Goal: Use online tool/utility: Utilize a website feature to perform a specific function

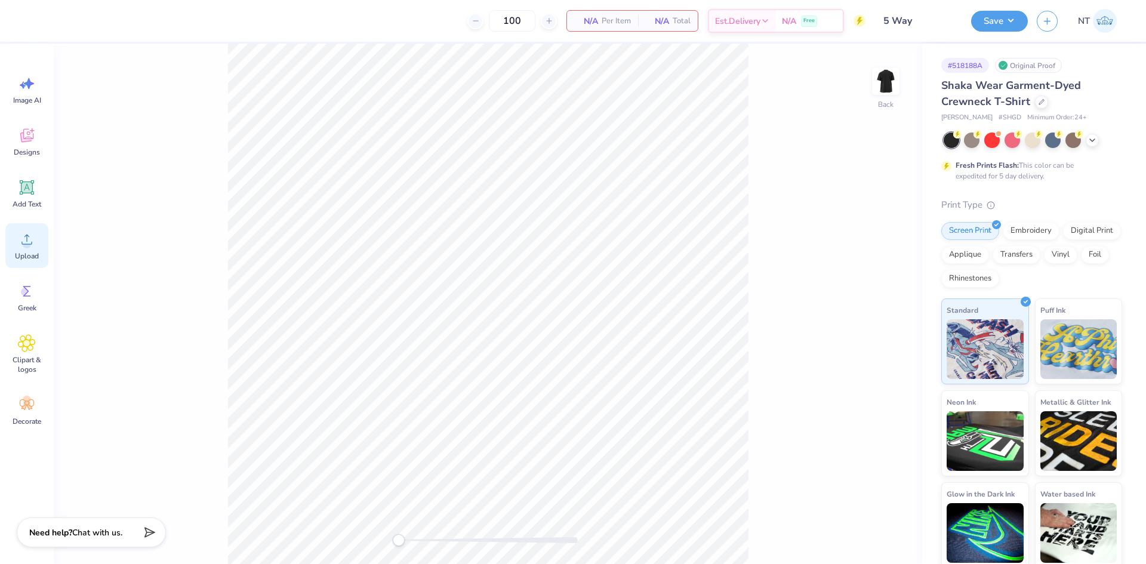
click at [25, 255] on span "Upload" at bounding box center [27, 256] width 24 height 10
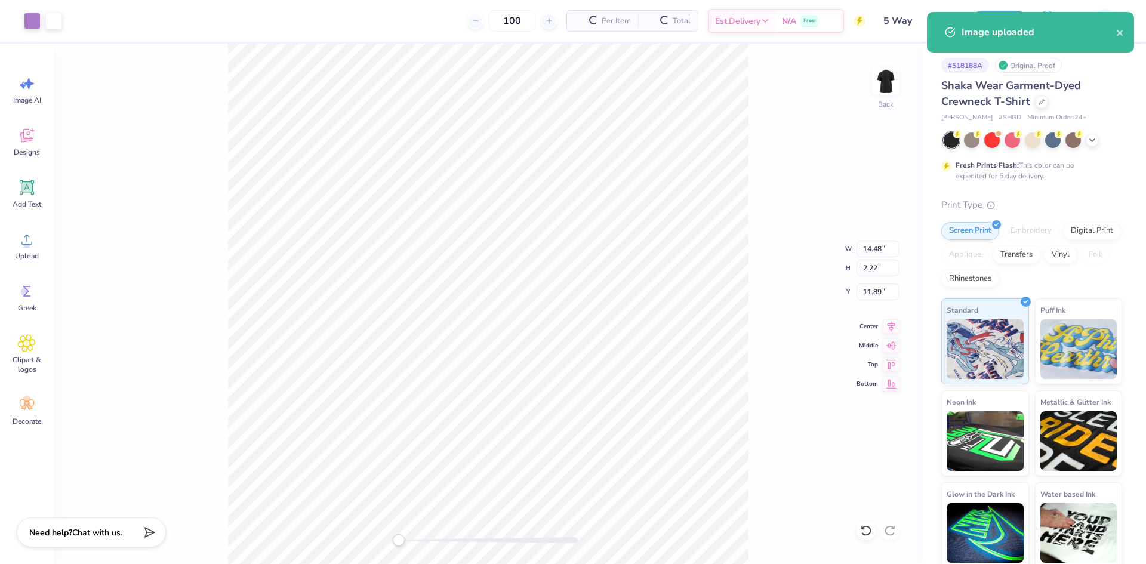
type input "9.74"
type input "1.49"
type input "12.62"
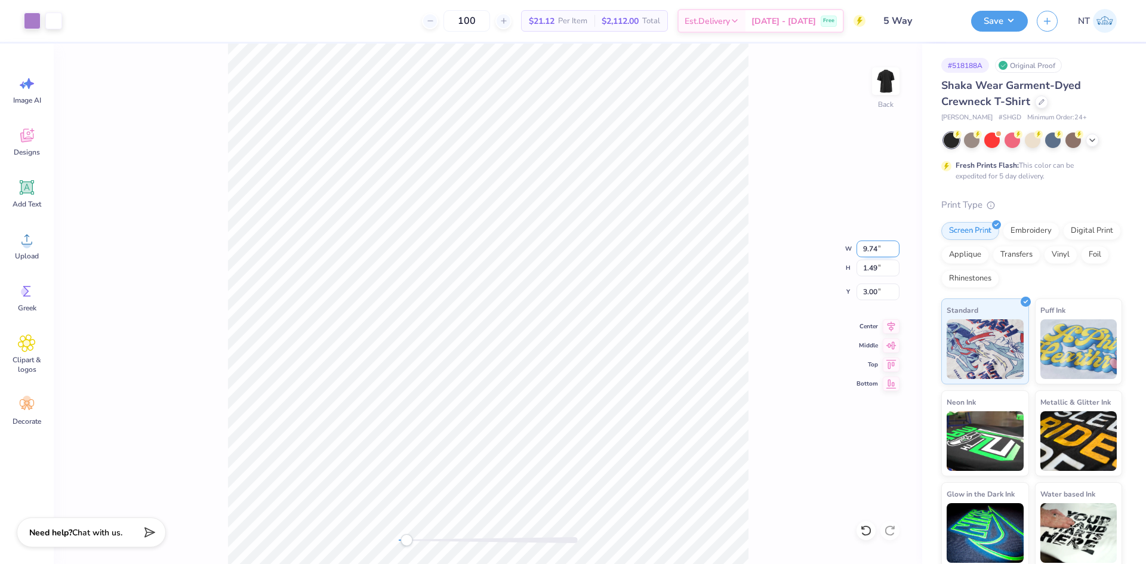
click at [864, 248] on input "9.74" at bounding box center [878, 249] width 43 height 17
type input "10.00"
type input "1.53"
click at [868, 294] on input "2.98" at bounding box center [878, 292] width 43 height 17
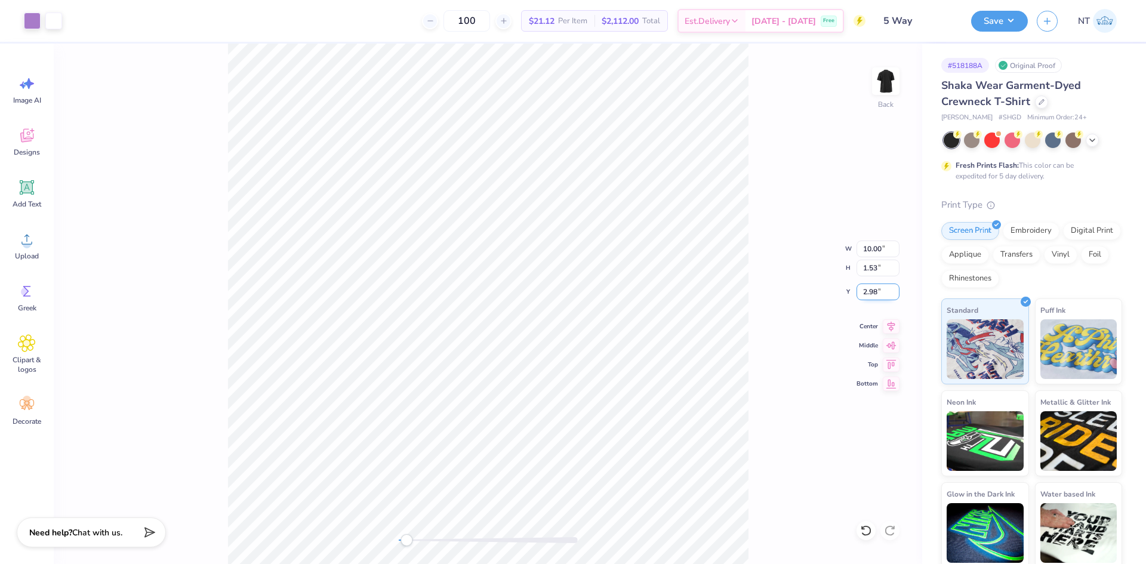
click at [868, 294] on input "2.98" at bounding box center [878, 292] width 43 height 17
type input "3"
click at [882, 79] on img at bounding box center [886, 81] width 48 height 48
click at [21, 241] on icon at bounding box center [27, 239] width 18 height 18
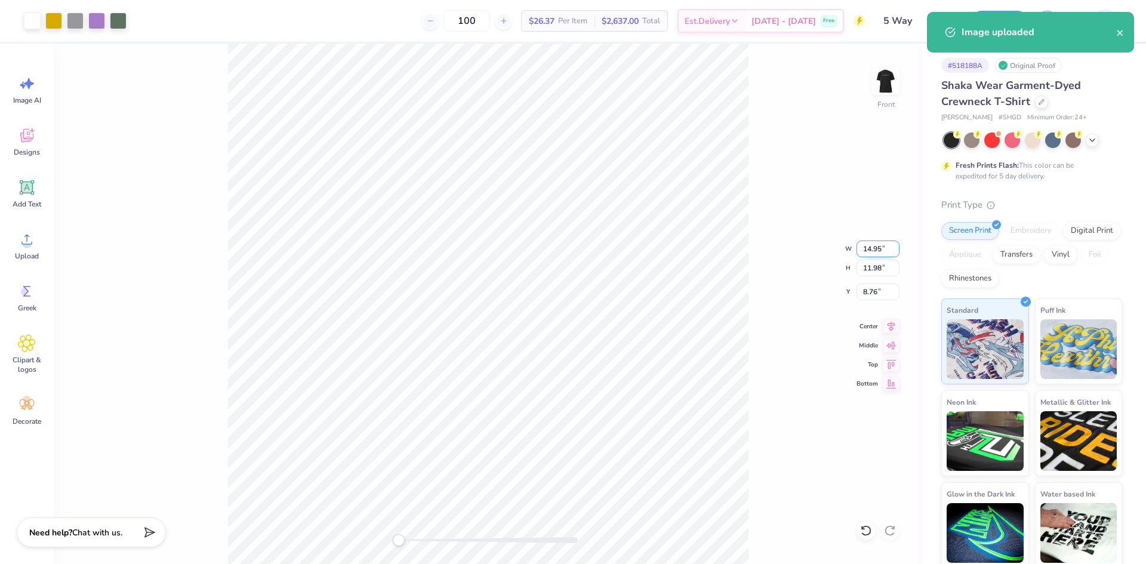
click at [870, 247] on input "14.95" at bounding box center [878, 249] width 43 height 17
type input "12.00"
type input "9.61"
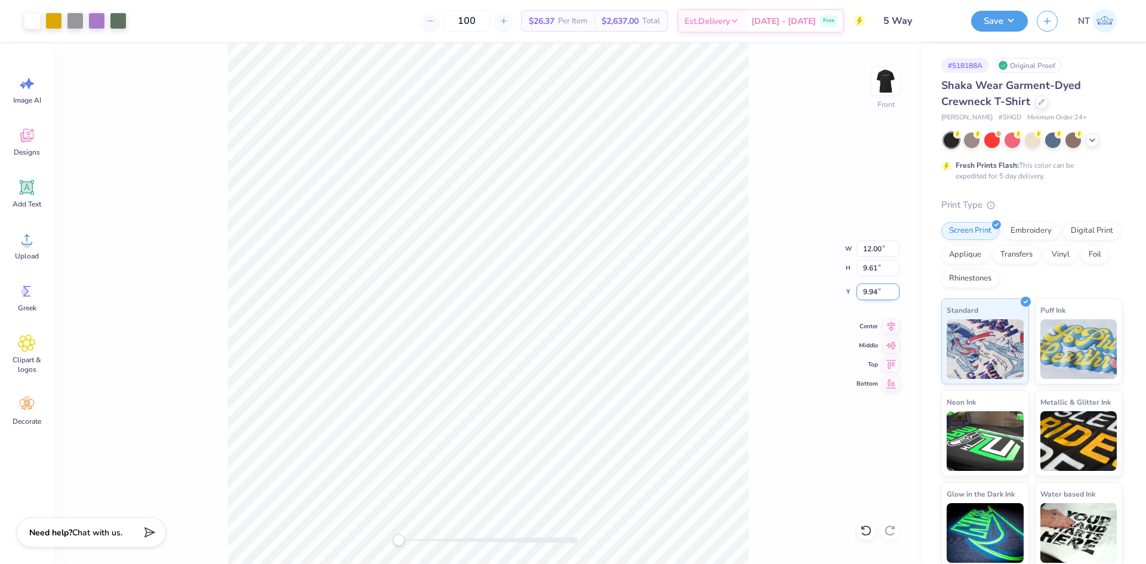
click at [871, 295] on input "9.94" at bounding box center [878, 292] width 43 height 17
type input "3"
click at [769, 285] on div "Front W 12.00 12.00 " H 9.61 9.61 " Y 3 3 " Center Middle Top Bottom" at bounding box center [488, 304] width 869 height 521
click at [878, 294] on input "3.00" at bounding box center [878, 292] width 43 height 17
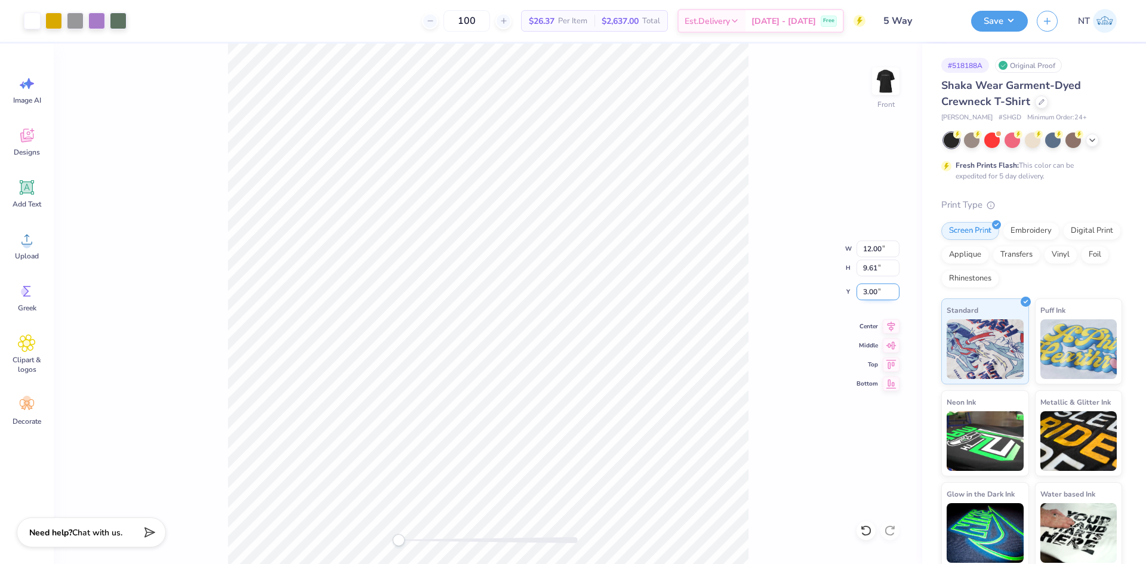
click at [878, 294] on input "3.00" at bounding box center [878, 292] width 43 height 17
click at [864, 253] on input "12.00" at bounding box center [878, 249] width 43 height 17
type input "12.50"
type input "10.02"
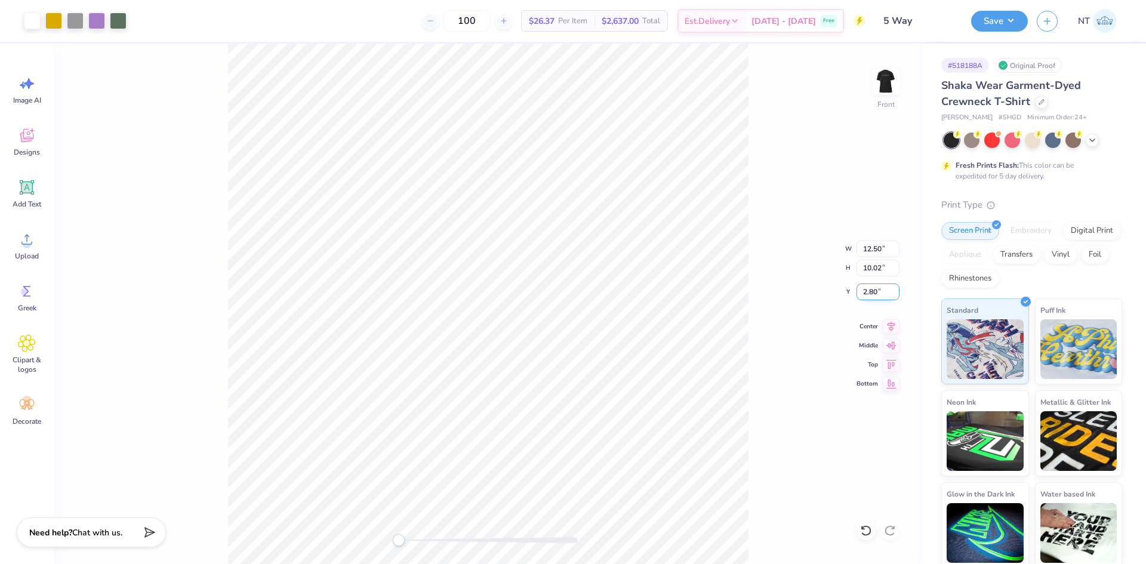
click at [871, 290] on input "2.80" at bounding box center [878, 292] width 43 height 17
type input "3"
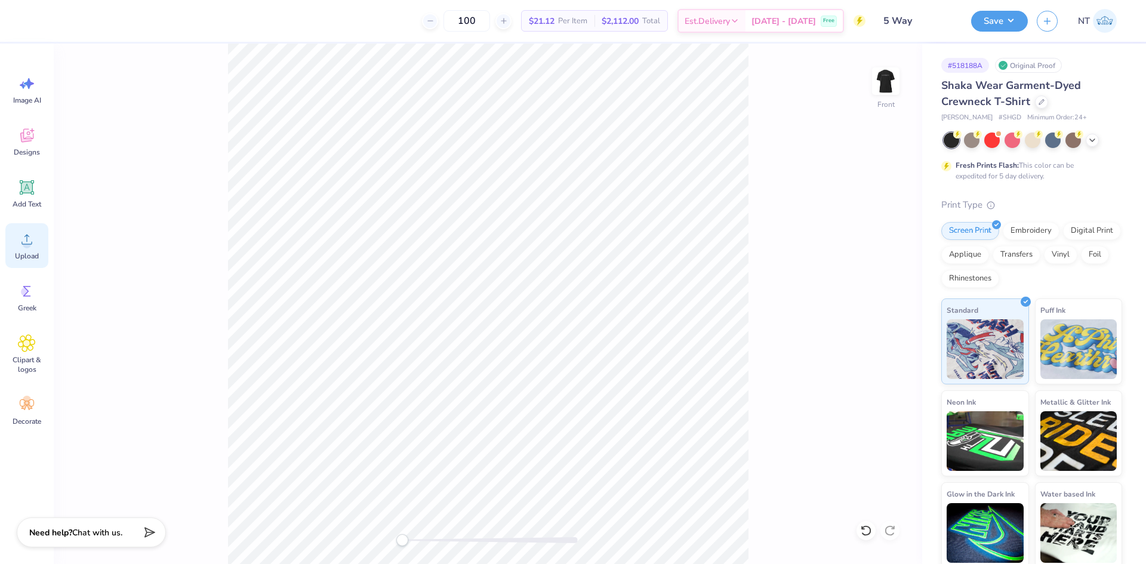
click at [31, 246] on icon at bounding box center [27, 239] width 18 height 18
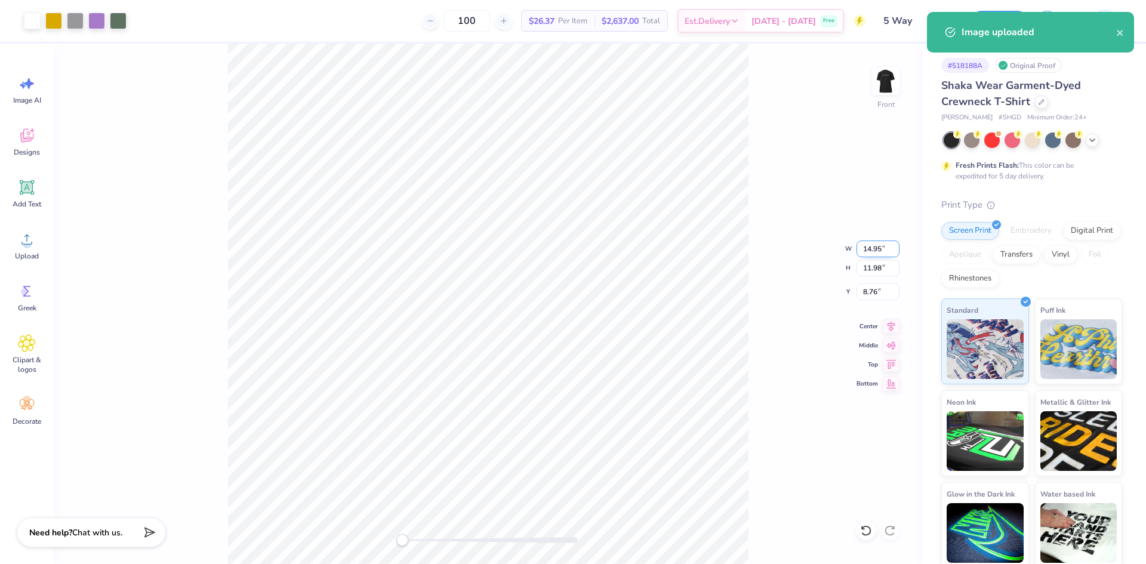
click at [872, 247] on input "14.95" at bounding box center [878, 249] width 43 height 17
type input "12.50"
type input "10.02"
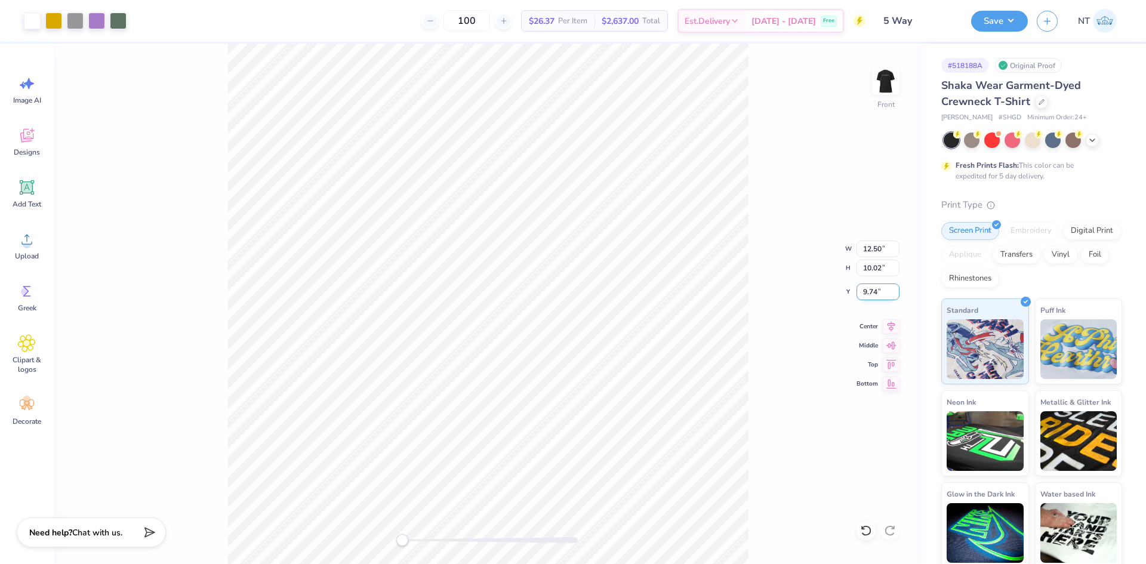
click at [860, 294] on input "9.74" at bounding box center [878, 292] width 43 height 17
type input "3"
click at [878, 80] on img at bounding box center [886, 81] width 48 height 48
type input "11.94"
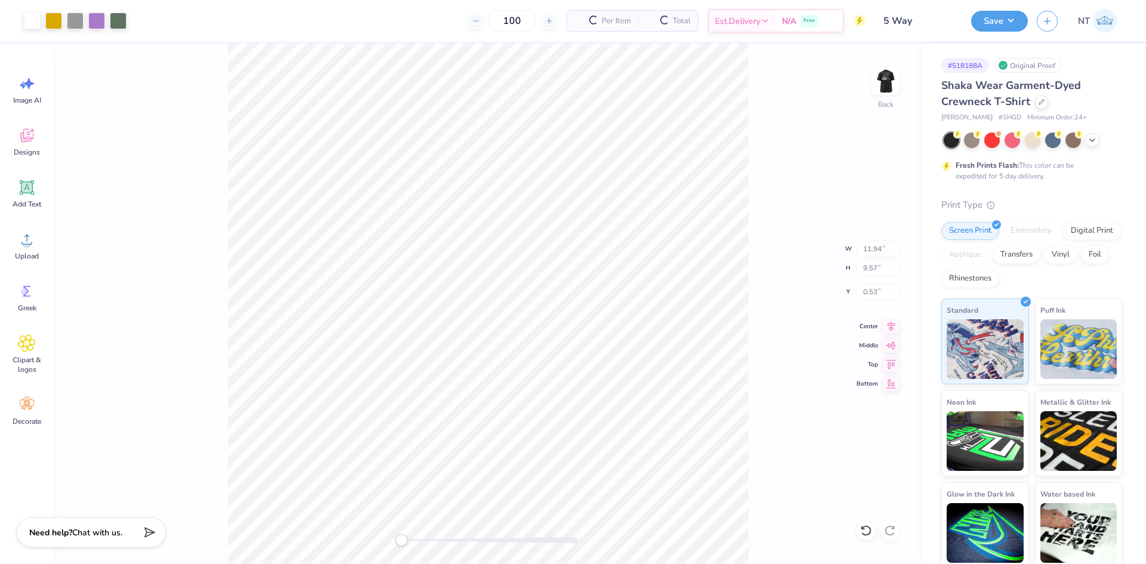
type input "9.57"
type input "0.53"
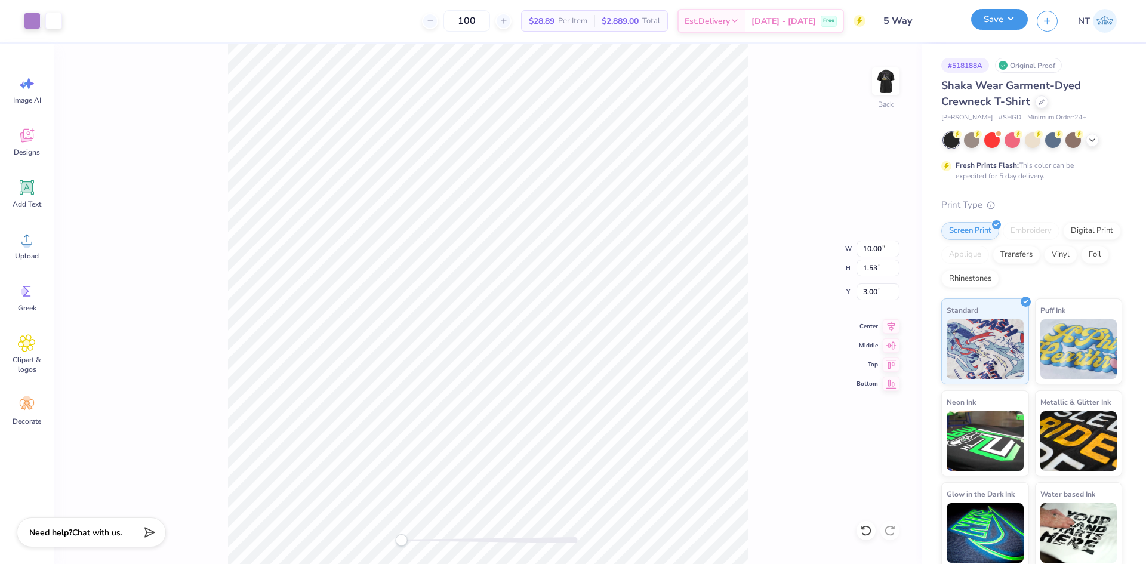
click at [994, 17] on button "Save" at bounding box center [999, 19] width 57 height 21
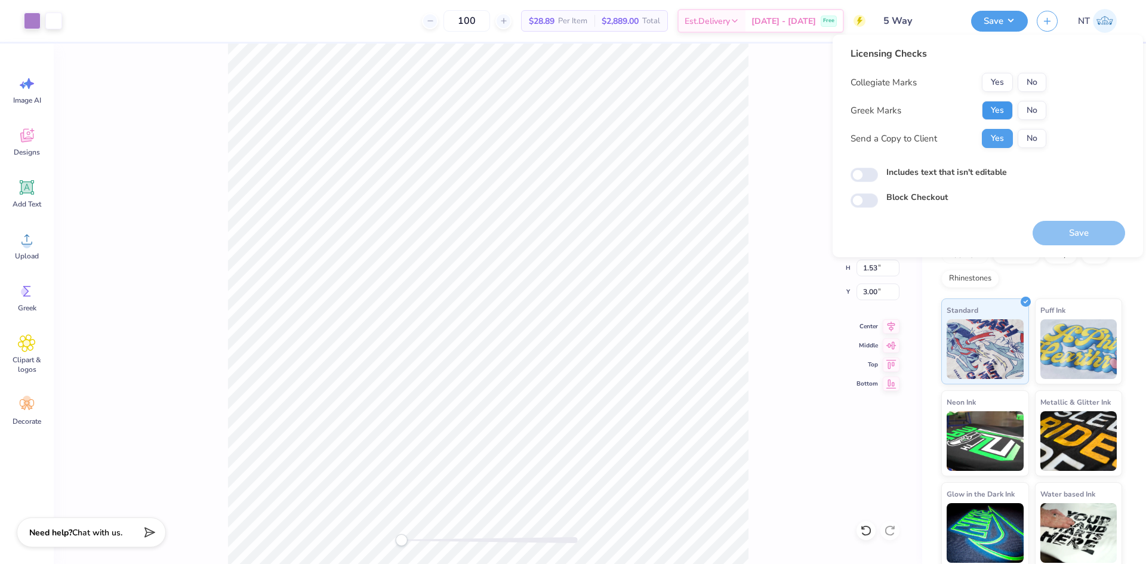
click at [1003, 107] on button "Yes" at bounding box center [997, 110] width 31 height 19
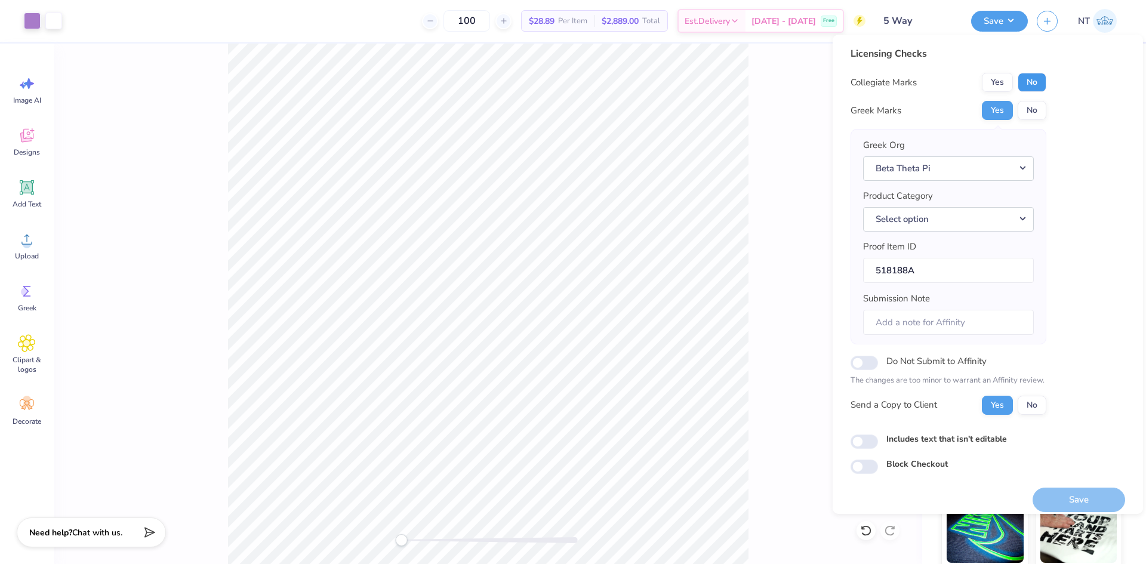
click at [1033, 83] on button "No" at bounding box center [1032, 82] width 29 height 19
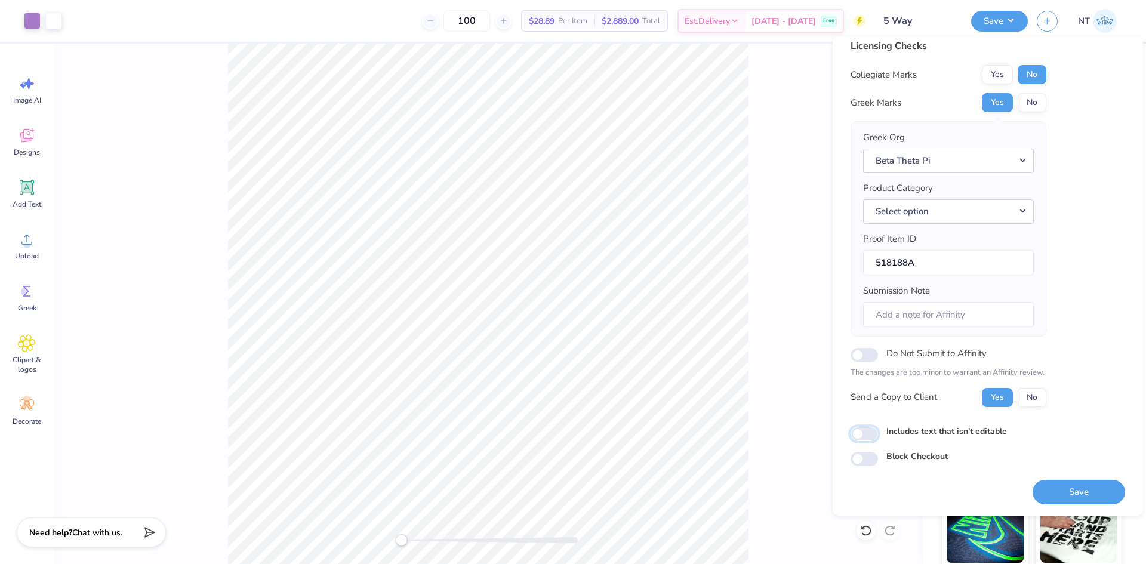
click at [867, 441] on input "Includes text that isn't editable" at bounding box center [864, 434] width 27 height 14
checkbox input "true"
click at [1062, 487] on button "Save" at bounding box center [1079, 492] width 93 height 24
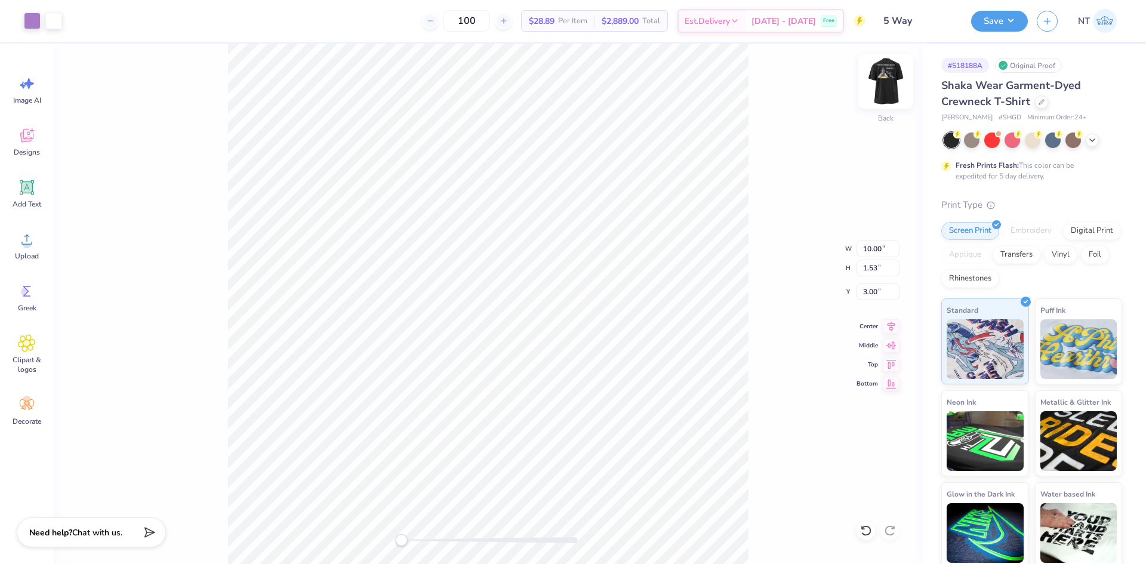
click at [887, 80] on img at bounding box center [886, 81] width 48 height 48
type input "10.47"
type input "1.60"
type input "6.08"
click at [883, 93] on img at bounding box center [886, 81] width 48 height 48
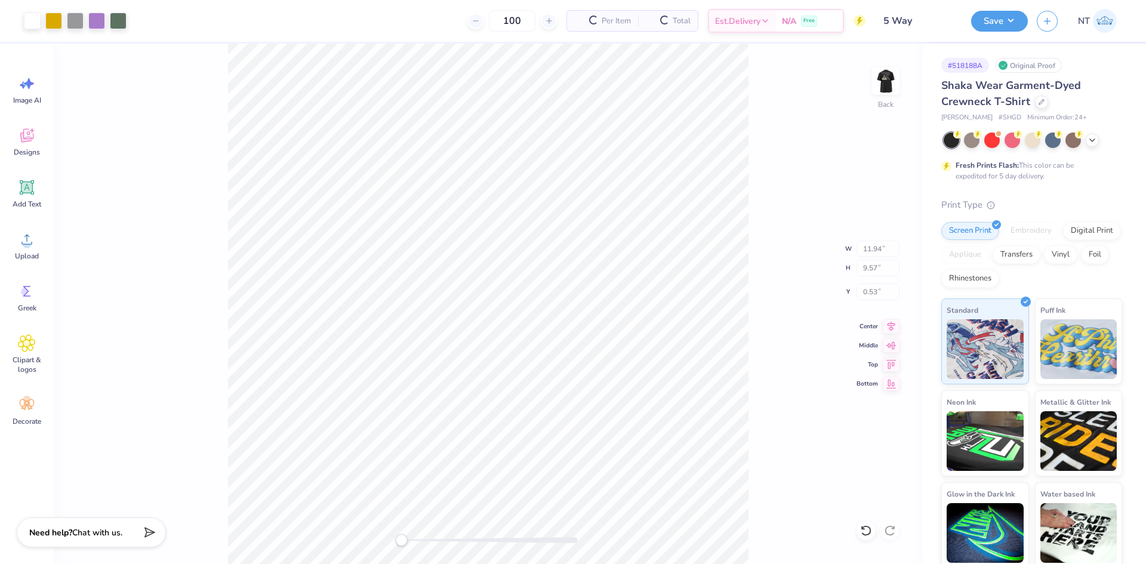
type input "11.94"
type input "9.57"
type input "0.53"
type input "10.00"
type input "1.53"
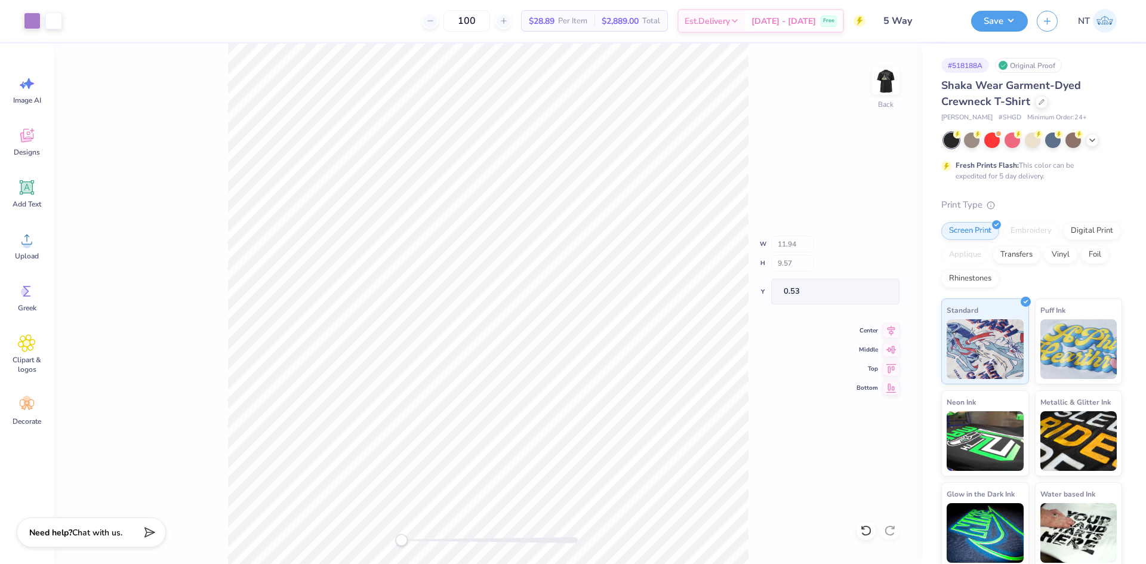
type input "3.00"
click at [1012, 18] on button "Save" at bounding box center [999, 19] width 57 height 21
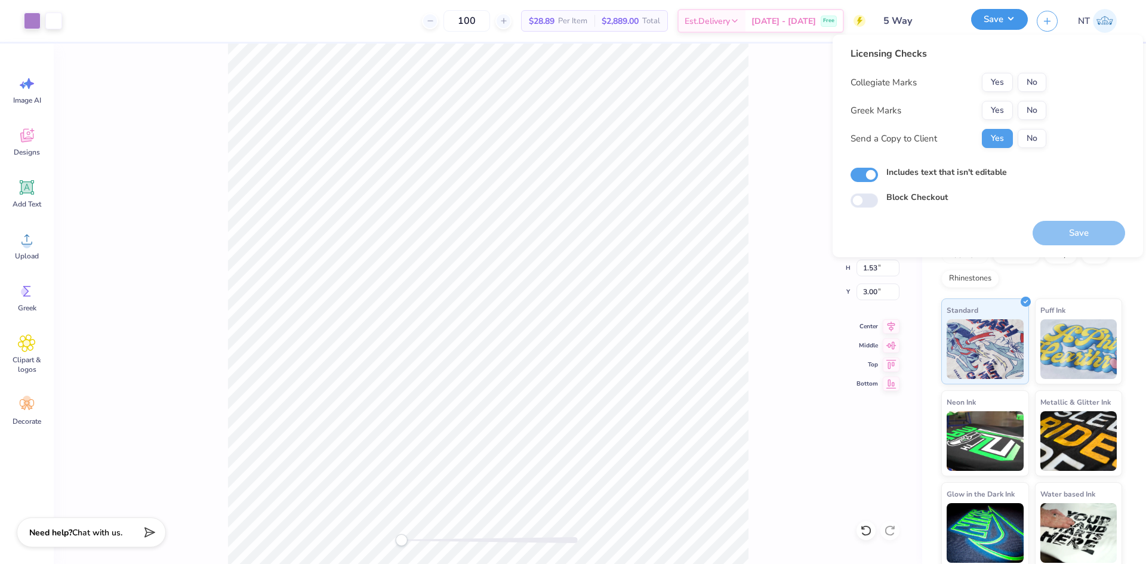
click at [1012, 18] on button "Save" at bounding box center [999, 19] width 57 height 21
